Goal: Information Seeking & Learning: Find contact information

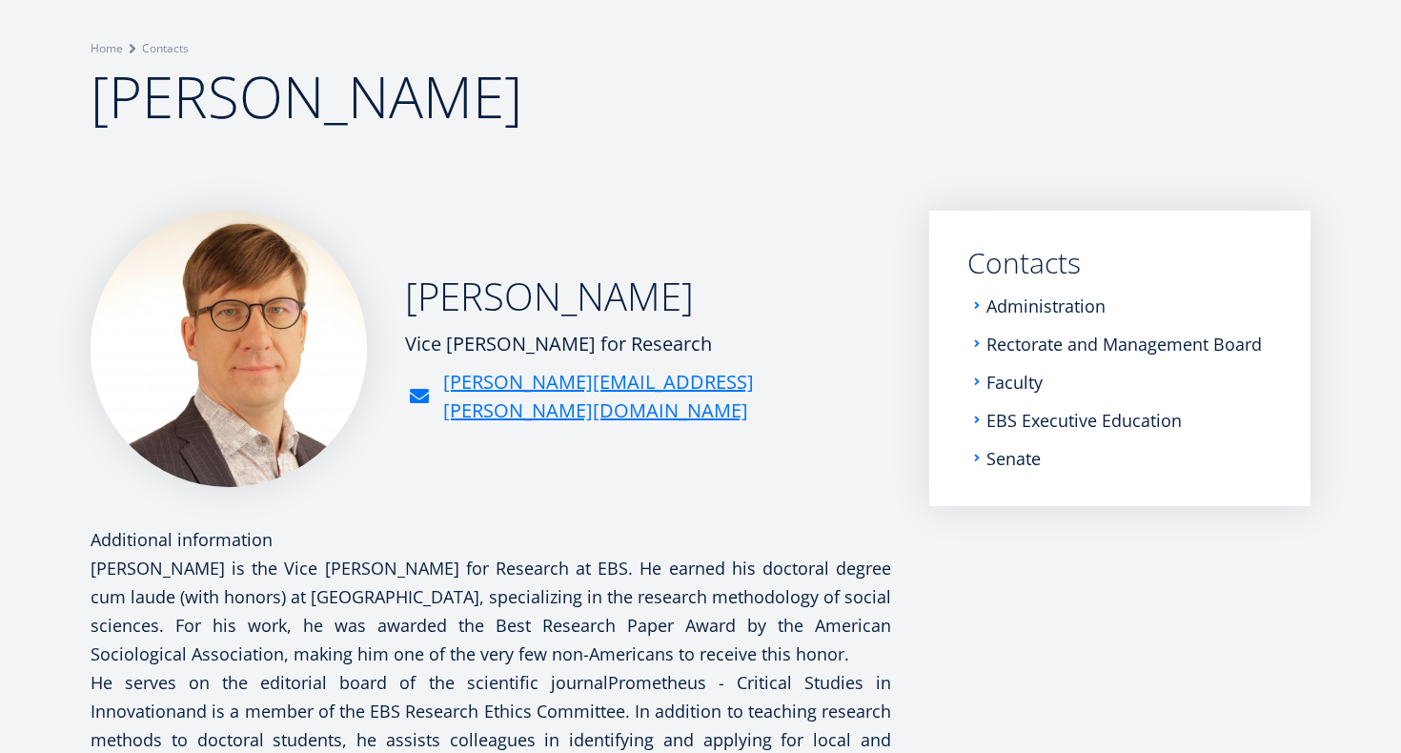
scroll to position [110, 0]
